Goal: Information Seeking & Learning: Learn about a topic

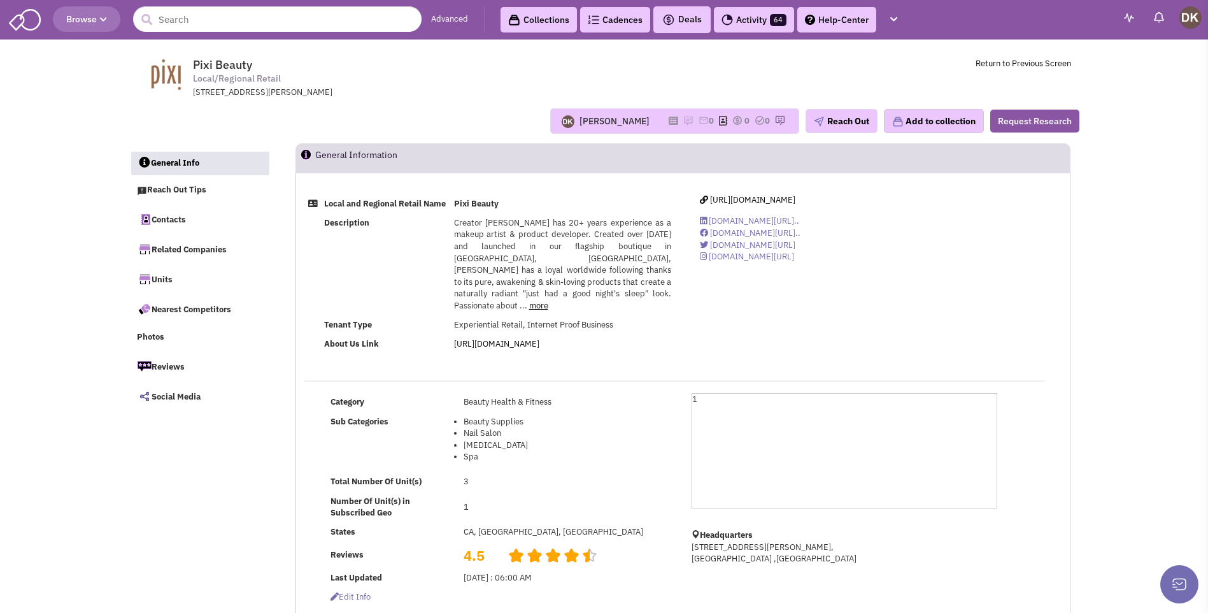
select select
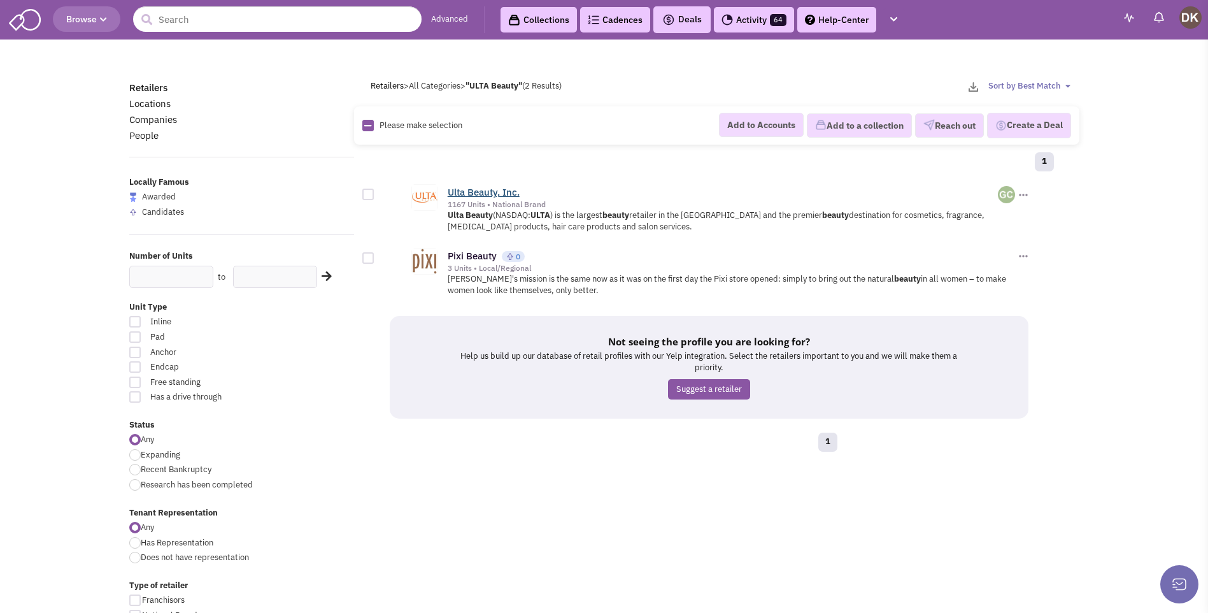
click at [487, 194] on link "Ulta Beauty, Inc." at bounding box center [484, 192] width 72 height 12
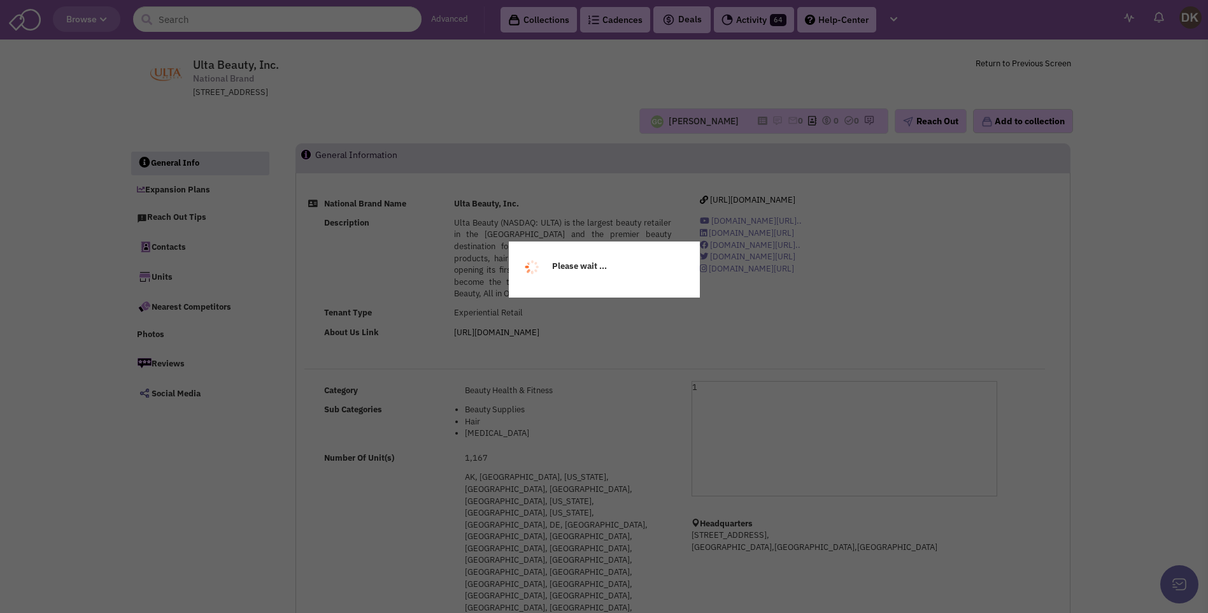
select select
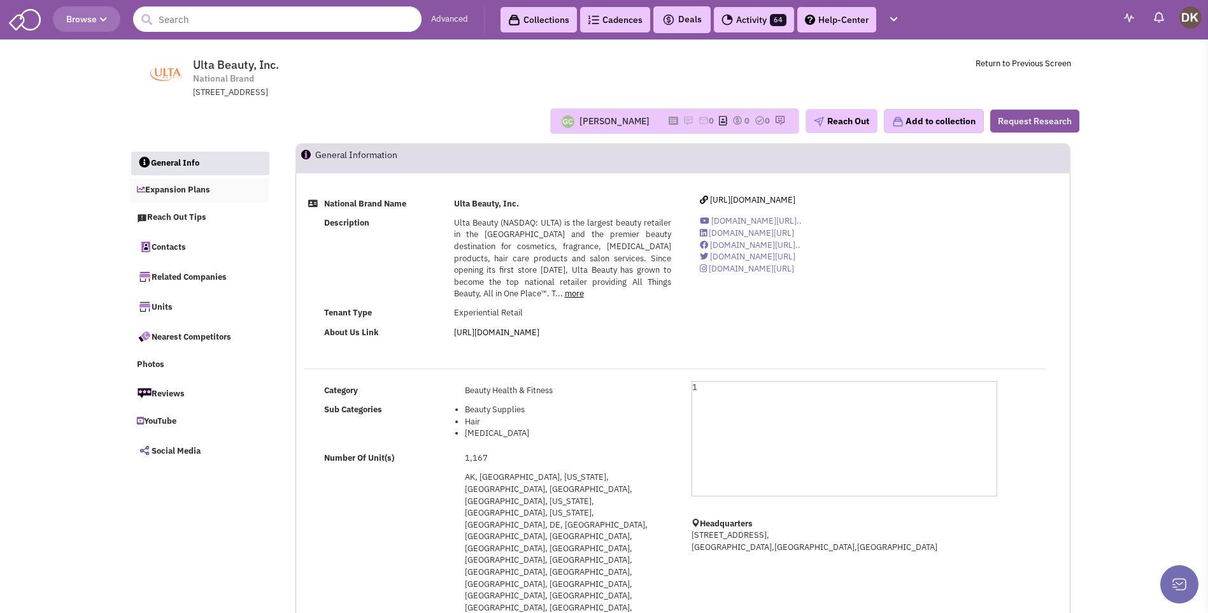
click at [182, 189] on link "Expansion Plans" at bounding box center [200, 190] width 139 height 24
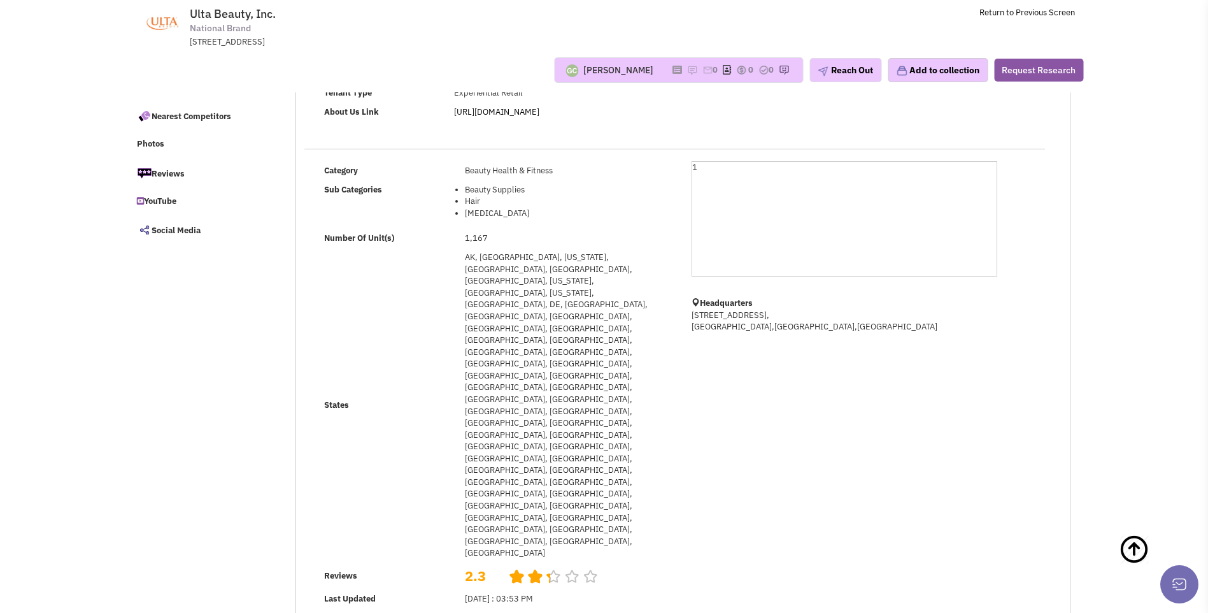
scroll to position [191, 0]
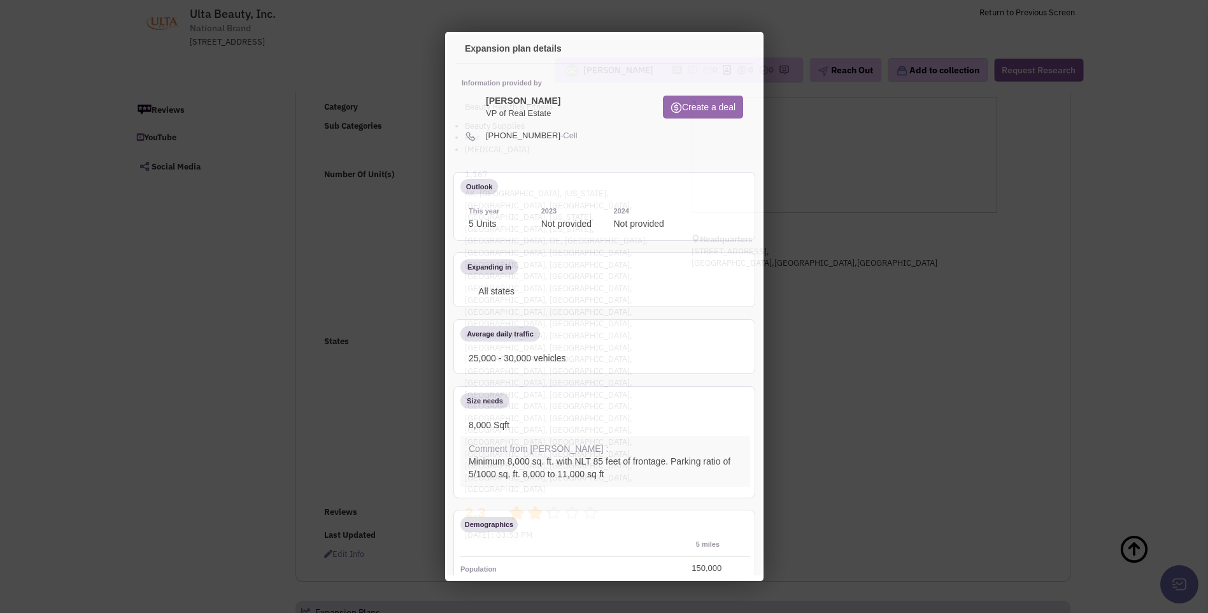
scroll to position [0, 0]
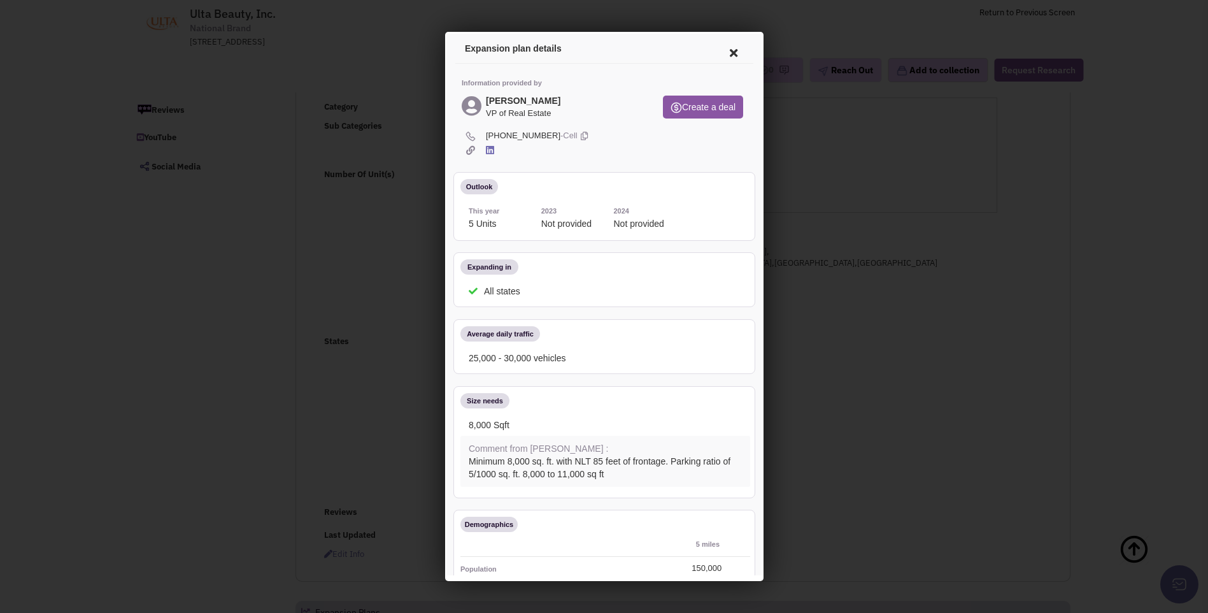
click at [720, 53] on icon at bounding box center [731, 51] width 27 height 31
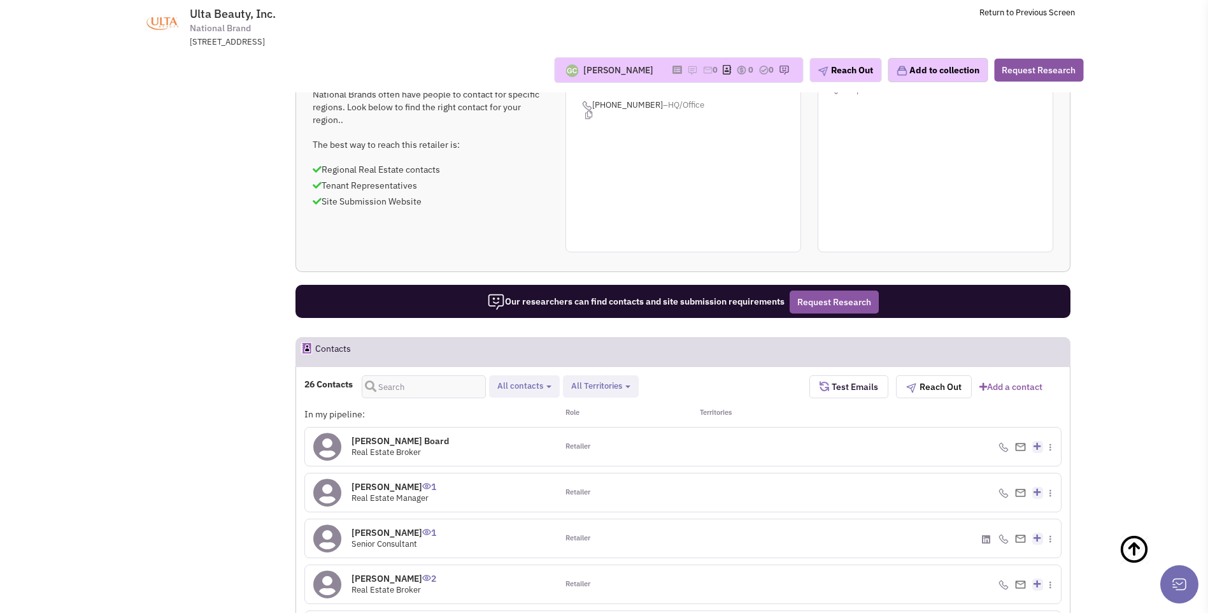
scroll to position [955, 0]
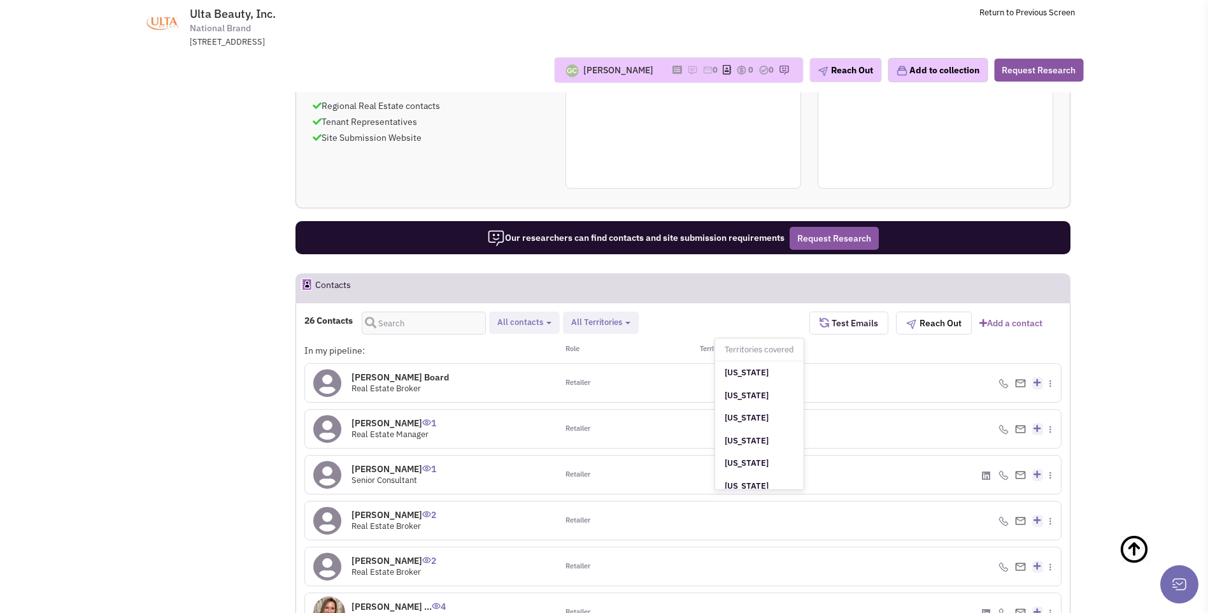
drag, startPoint x: 542, startPoint y: 402, endPoint x: 725, endPoint y: 431, distance: 185.6
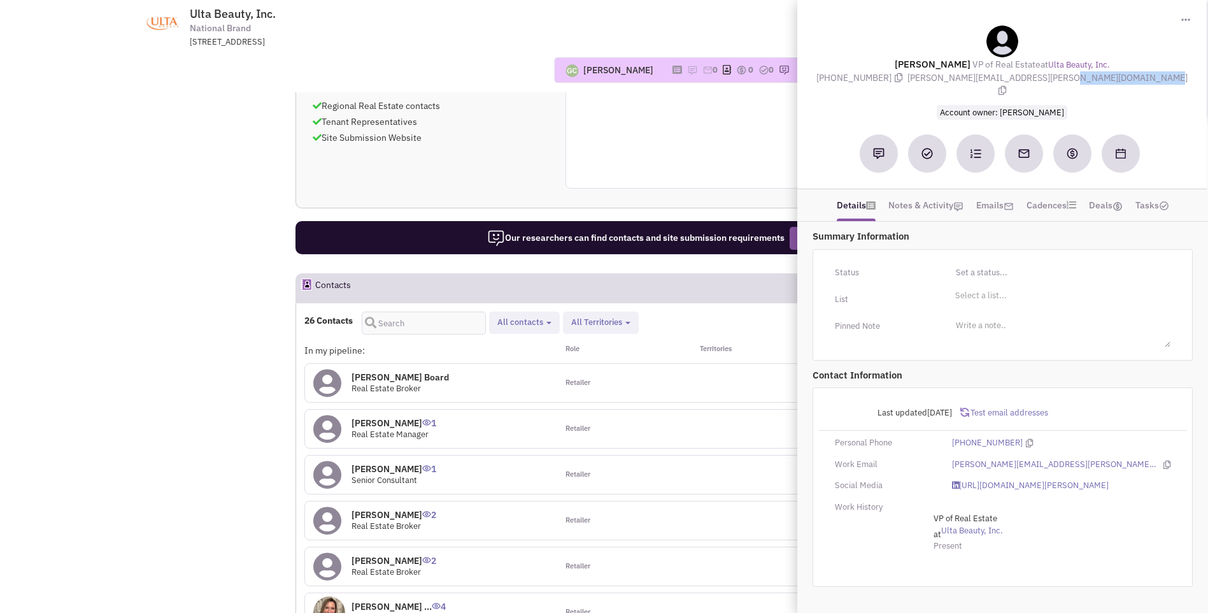
drag, startPoint x: 995, startPoint y: 76, endPoint x: 1074, endPoint y: 78, distance: 79.0
click at [1074, 78] on div "Mr. Rick Franz VP of Real Estate at Ulta Beauty, Inc. (480) 344-7710 rick.franz…" at bounding box center [1002, 71] width 397 height 93
drag, startPoint x: 1074, startPoint y: 78, endPoint x: 1034, endPoint y: 76, distance: 40.2
copy span "rick.franz@ulta.com"
click at [533, 12] on td "Ulta Beauty, Inc. National Brand 1000 Remington Blvd., Ste 120, Bolingbrook, IL…" at bounding box center [639, 24] width 872 height 48
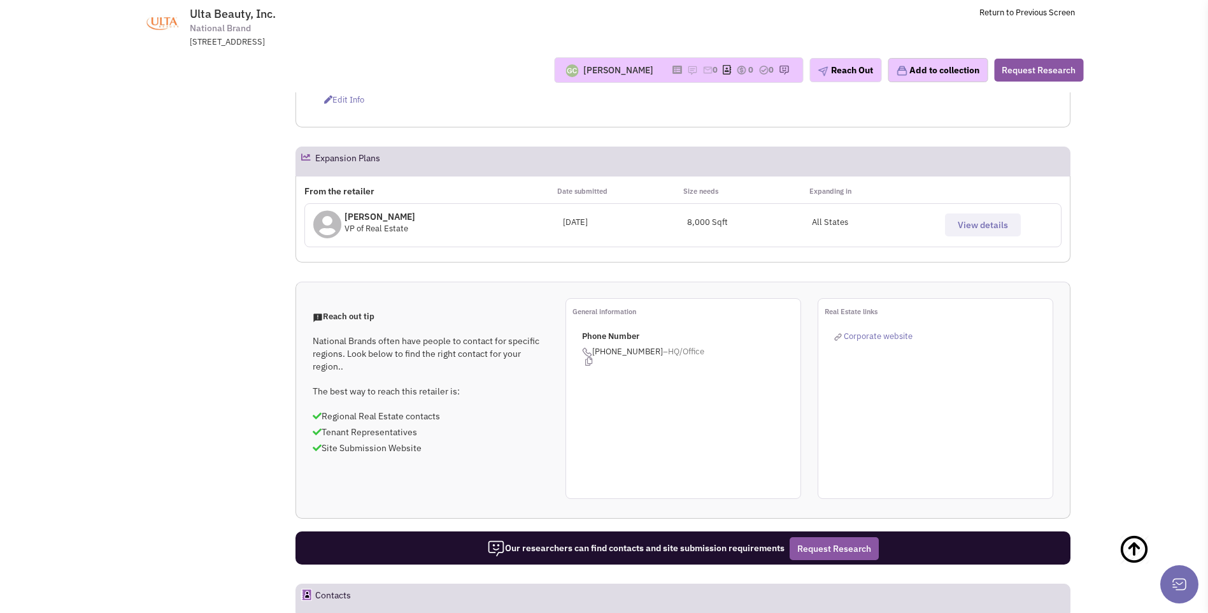
scroll to position [573, 0]
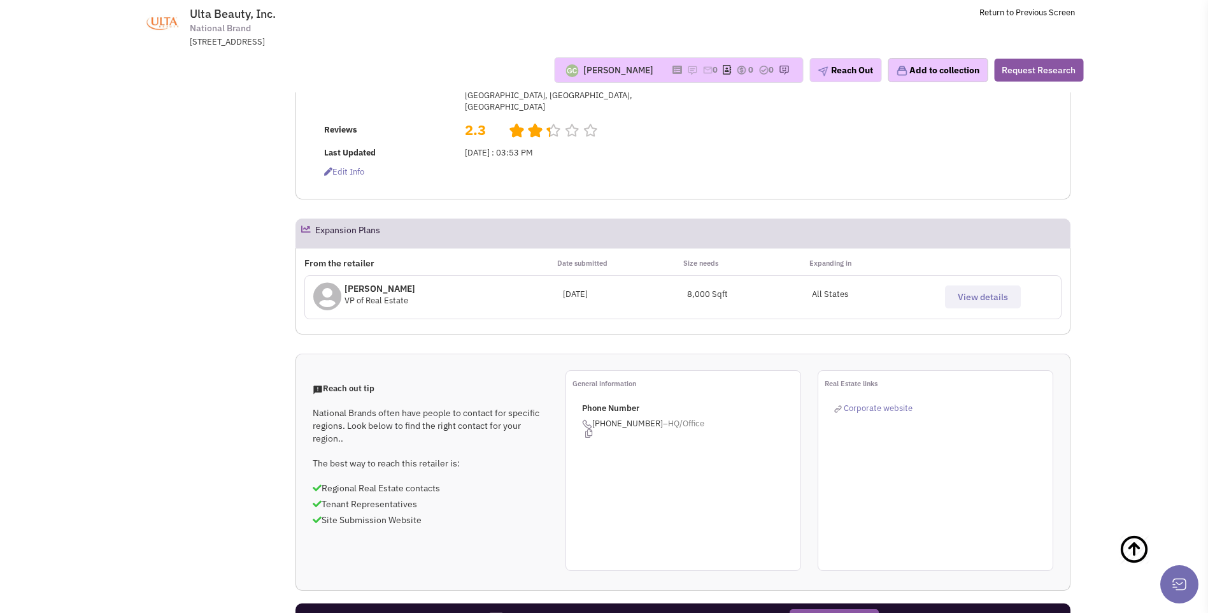
click at [602, 77] on div "Guillaume Chetail" at bounding box center [609, 71] width 103 height 24
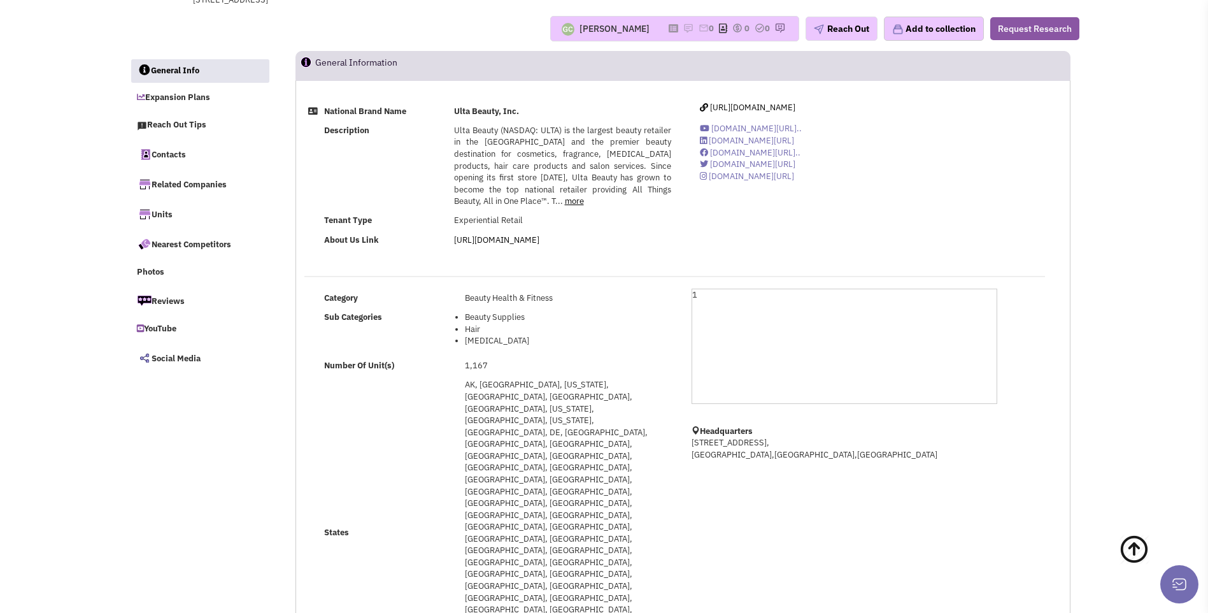
scroll to position [0, 0]
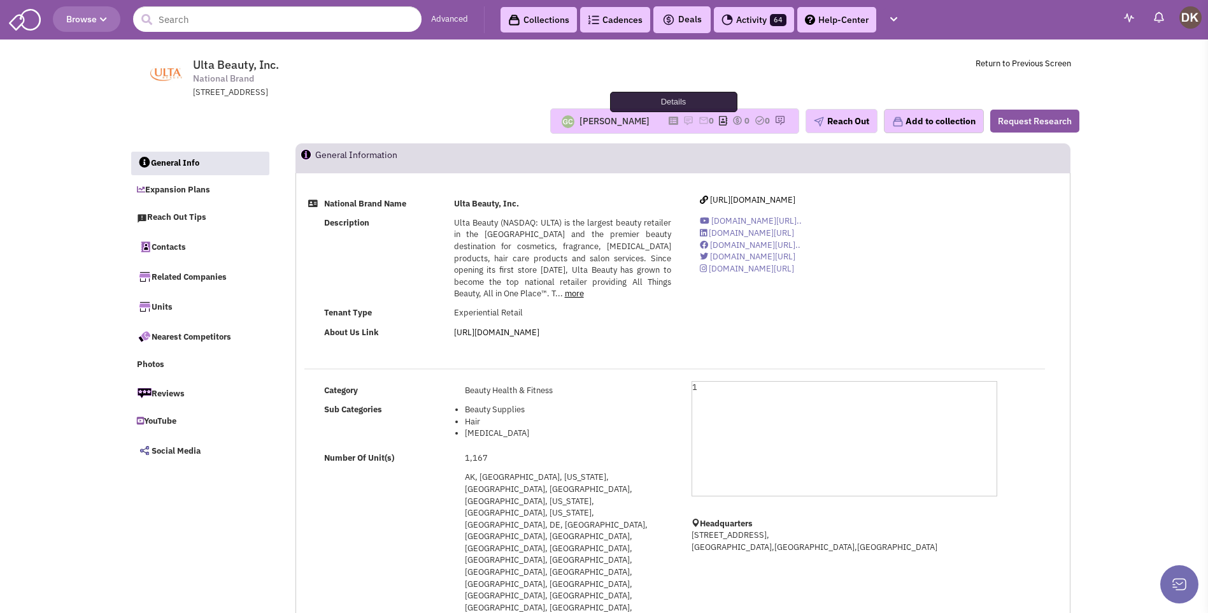
click at [669, 120] on icon at bounding box center [674, 120] width 10 height 7
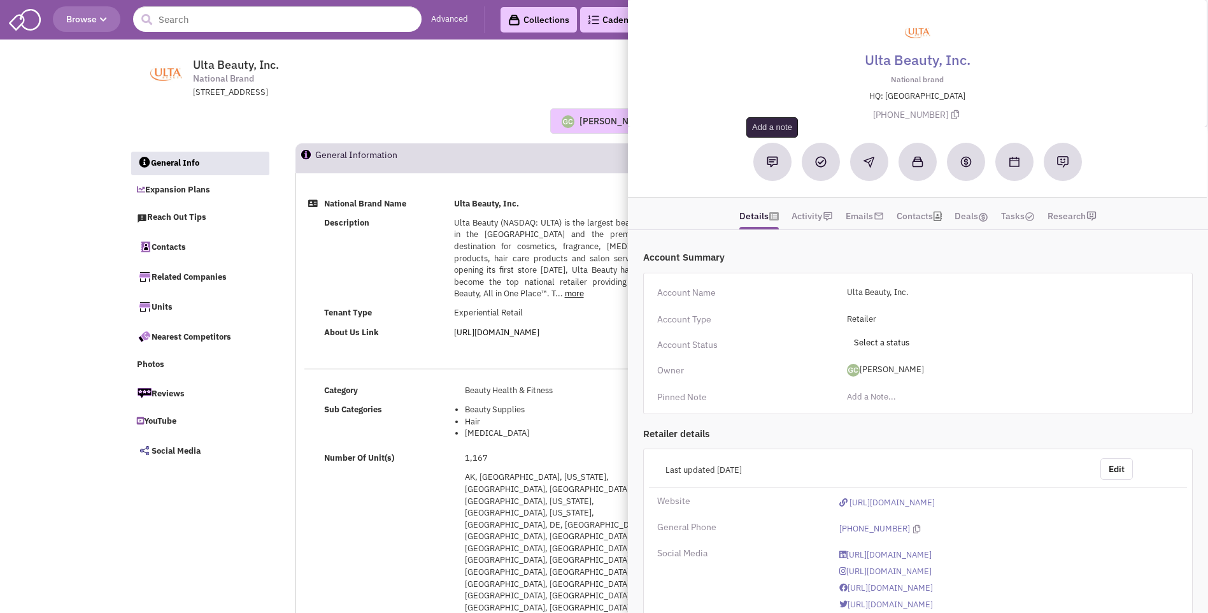
click at [772, 168] on img at bounding box center [772, 161] width 11 height 11
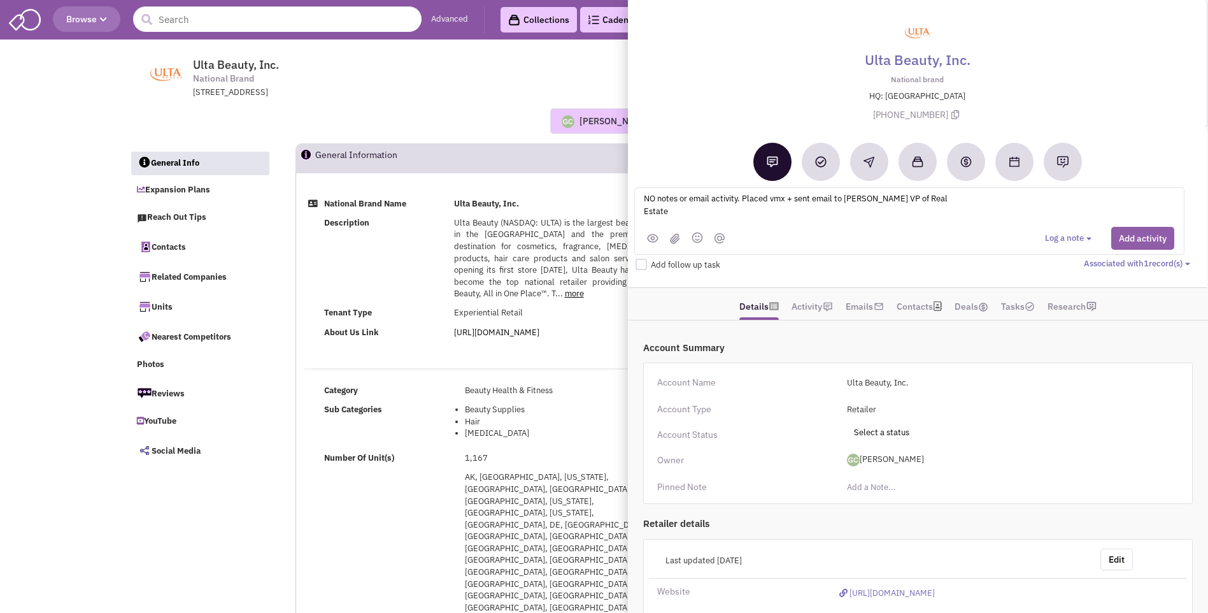
type textarea "NO notes or email activity. Placed vmx + sent email to Rick Franz VP of Real Es…"
click at [1128, 241] on button "Add activity" at bounding box center [1142, 238] width 63 height 23
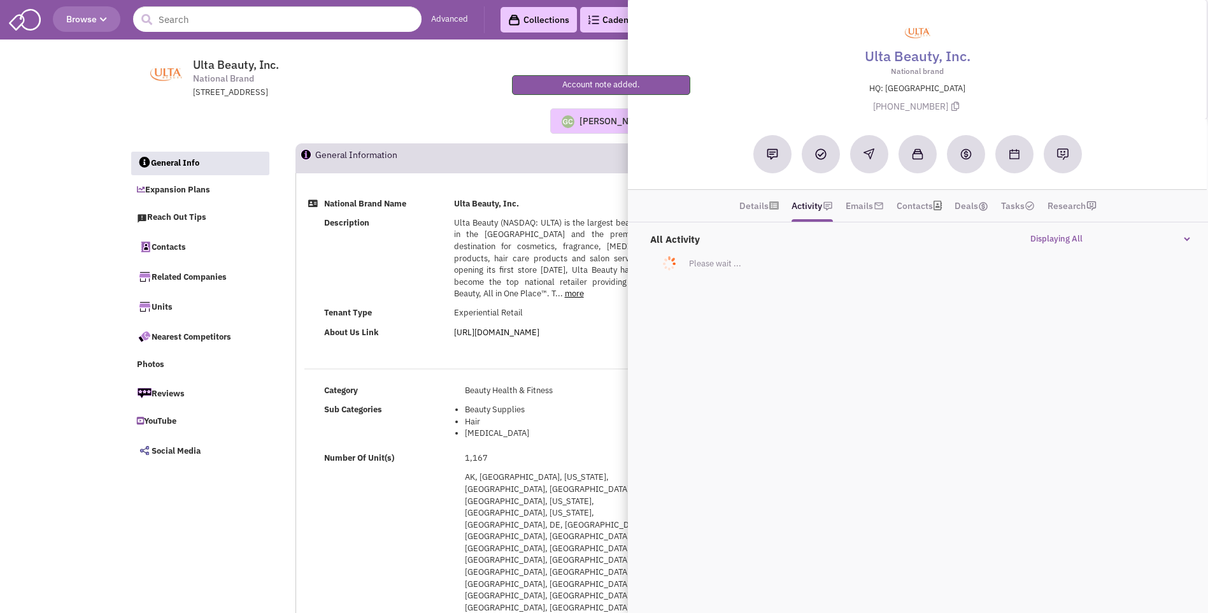
click at [449, 88] on div "1000 Remington Blvd., Ste 120, Bolingbrook, IL, 60440" at bounding box center [359, 93] width 332 height 12
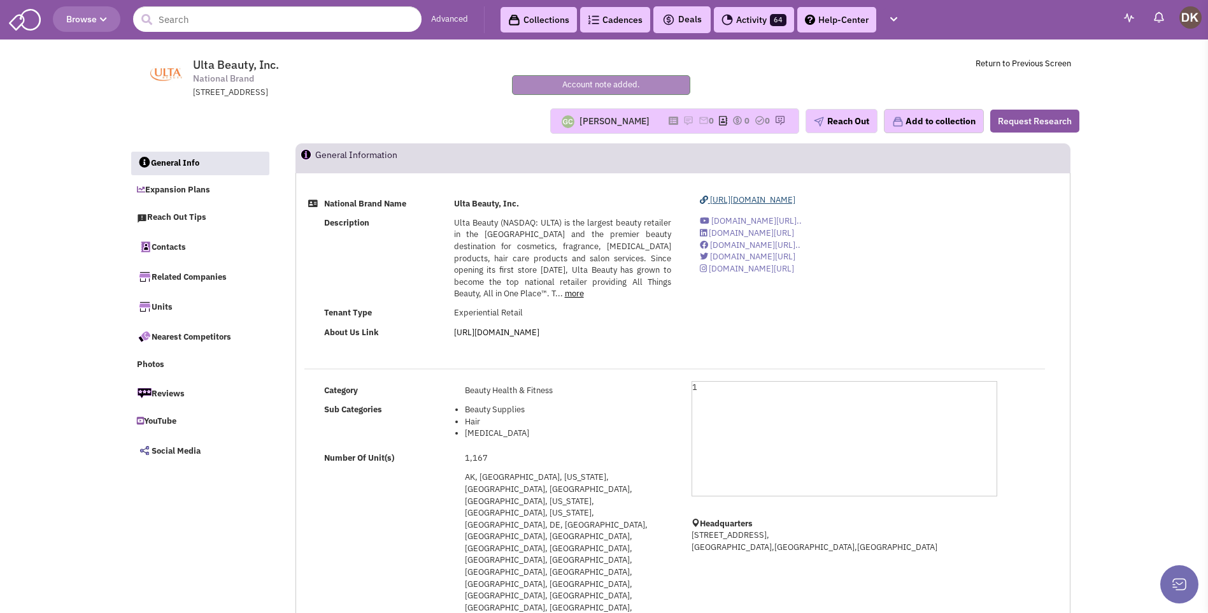
click at [751, 201] on span "https://www.ulta.com/" at bounding box center [752, 199] width 85 height 11
click at [683, 120] on img at bounding box center [688, 120] width 10 height 10
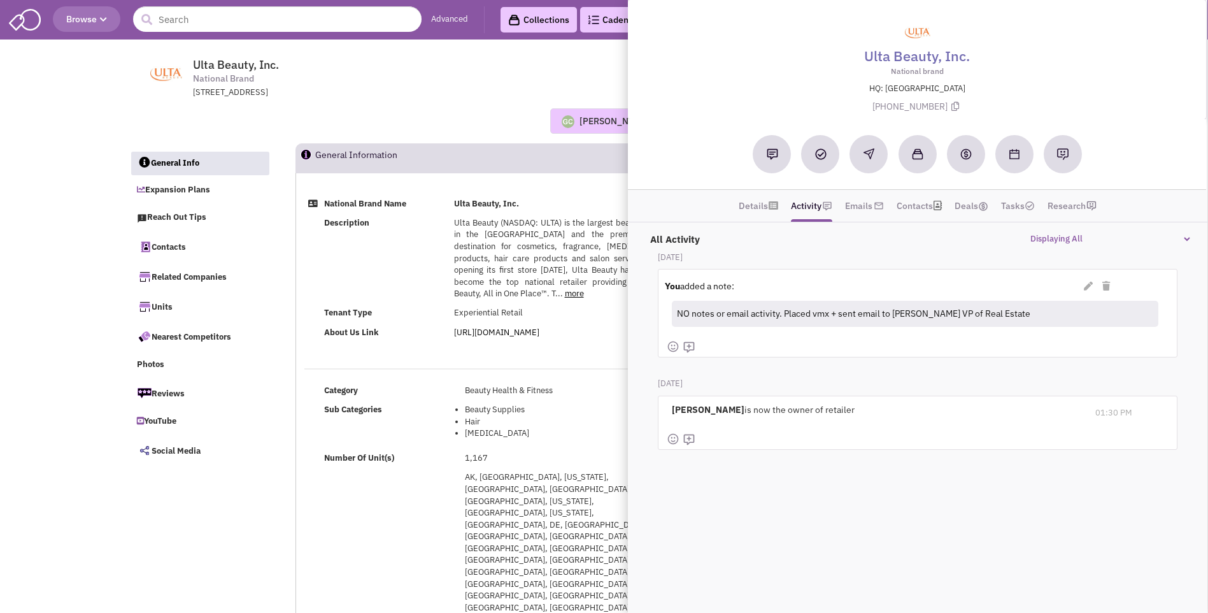
click at [491, 104] on div "Guillaume Chetail No note found! 0 0 0 Reach Out Add to collection" at bounding box center [604, 121] width 967 height 45
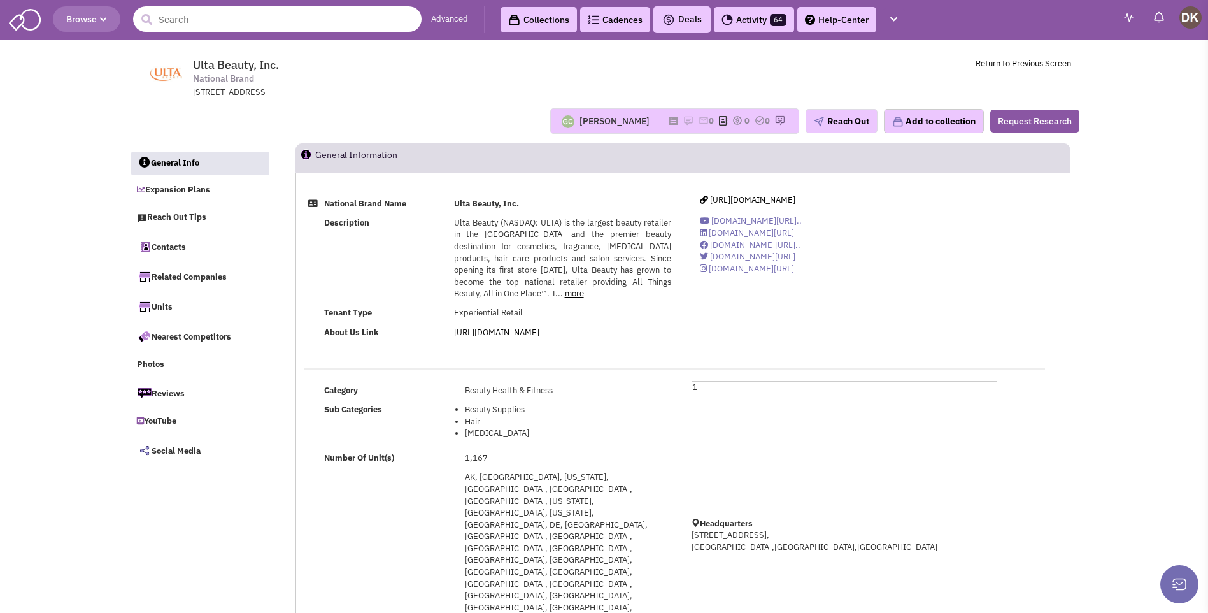
click at [303, 15] on input "text" at bounding box center [277, 18] width 289 height 25
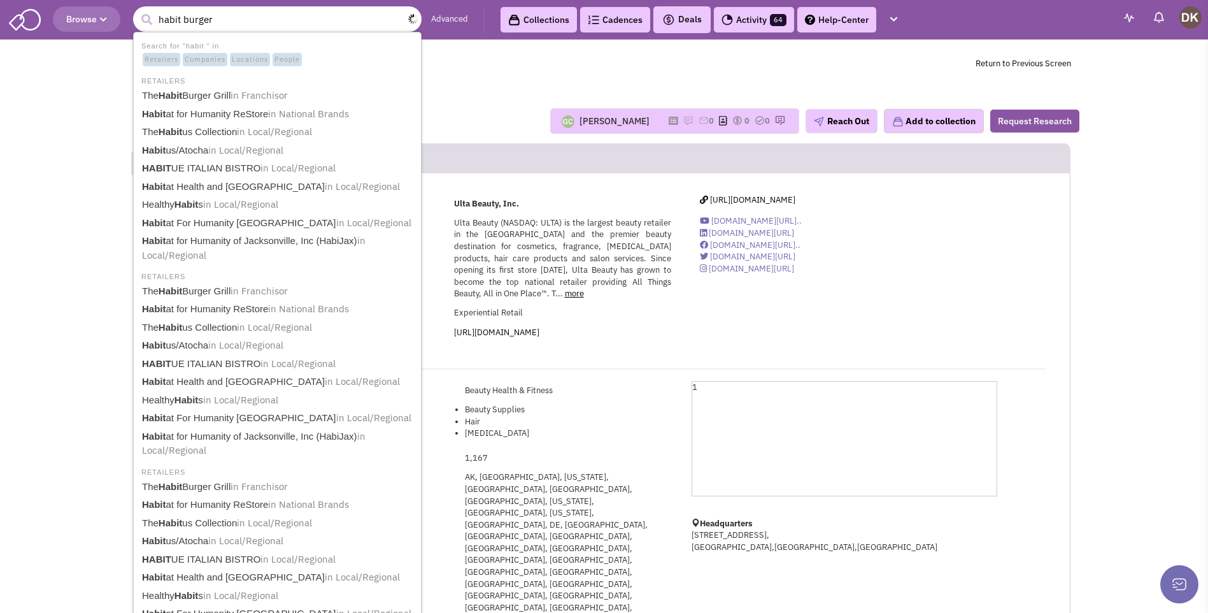
type input "habit burger"
click at [137, 10] on button "submit" at bounding box center [146, 19] width 19 height 19
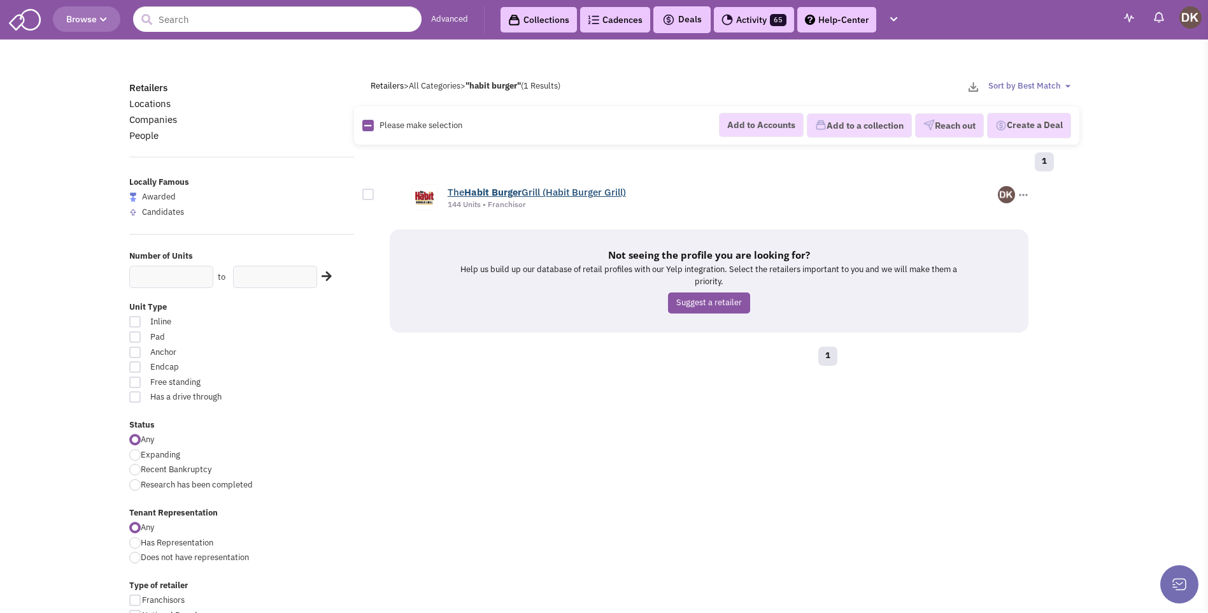
click at [494, 190] on b "Burger" at bounding box center [507, 192] width 30 height 12
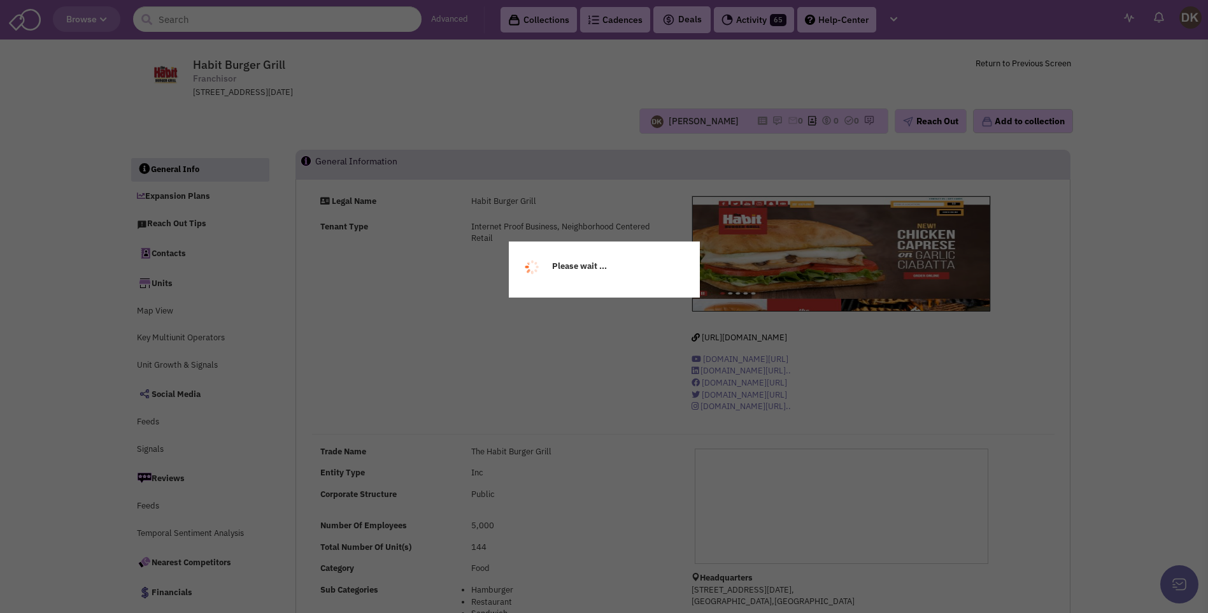
select select
